Goal: Task Accomplishment & Management: Manage account settings

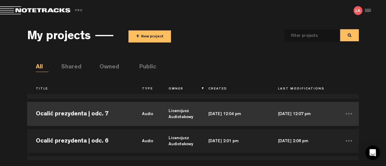
scroll to position [90, 0]
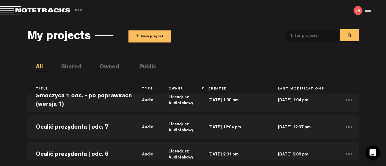
click at [151, 33] on button "+ New project" at bounding box center [150, 36] width 43 height 12
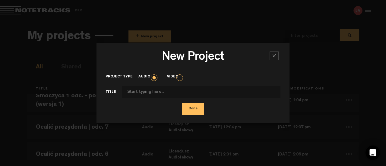
click at [139, 95] on input "Project type" at bounding box center [201, 92] width 159 height 12
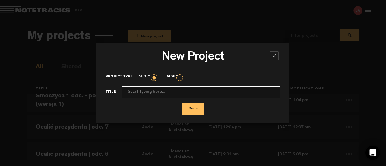
click at [150, 90] on input "Project type" at bounding box center [201, 92] width 159 height 12
click at [174, 90] on input "Ocalić prezydenta" at bounding box center [201, 92] width 159 height 12
type input "Ocalić prezydenta | odc. 8"
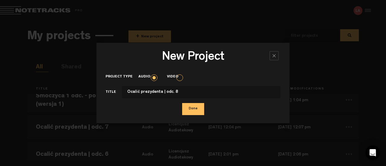
click at [195, 108] on button "Done" at bounding box center [193, 109] width 22 height 12
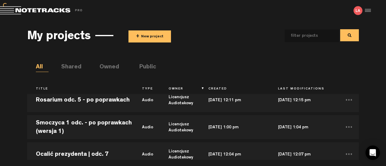
scroll to position [118, 0]
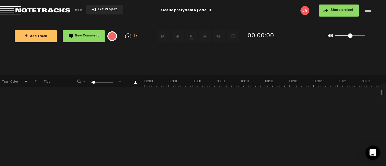
click at [47, 35] on button "+ Add Track" at bounding box center [36, 36] width 42 height 12
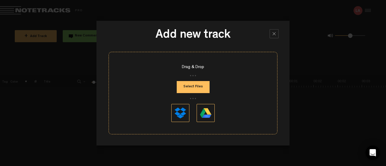
click at [198, 88] on button "Select Files" at bounding box center [193, 87] width 33 height 12
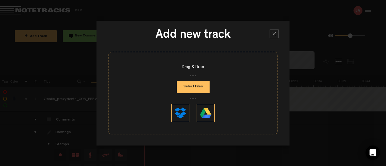
click at [275, 32] on div at bounding box center [274, 33] width 9 height 9
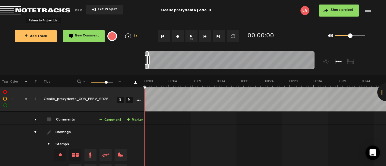
click at [63, 11] on span "Return to Project List" at bounding box center [42, 10] width 84 height 8
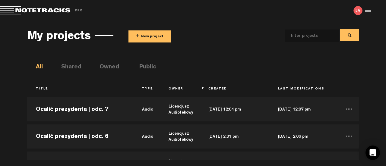
scroll to position [90, 0]
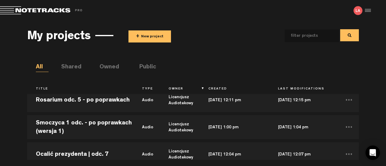
click at [148, 38] on button "+ New project" at bounding box center [150, 36] width 43 height 12
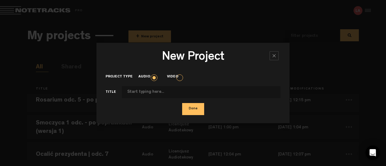
click at [271, 55] on div at bounding box center [274, 55] width 9 height 9
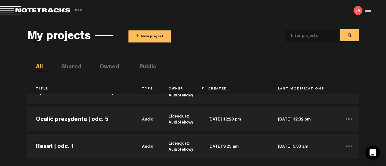
scroll to position [302, 0]
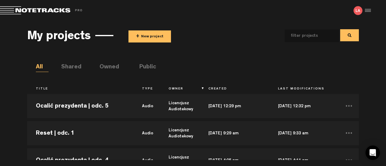
drag, startPoint x: 103, startPoint y: 106, endPoint x: 5, endPoint y: 110, distance: 98.1
click at [5, 110] on div "My projects + New project All Shared Owned Public Title Type Owner Created Last…" at bounding box center [193, 90] width 386 height 139
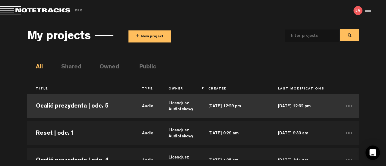
click at [71, 105] on td "Ocalić prezydenta | odc. 5" at bounding box center [80, 106] width 106 height 27
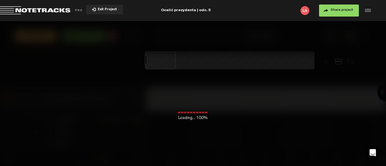
click at [351, 8] on span "Share project" at bounding box center [342, 10] width 23 height 4
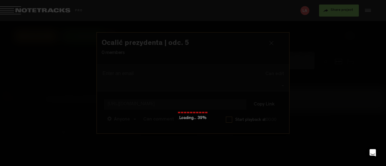
click at [348, 14] on div at bounding box center [193, 83] width 386 height 166
